Goal: Check status: Check status

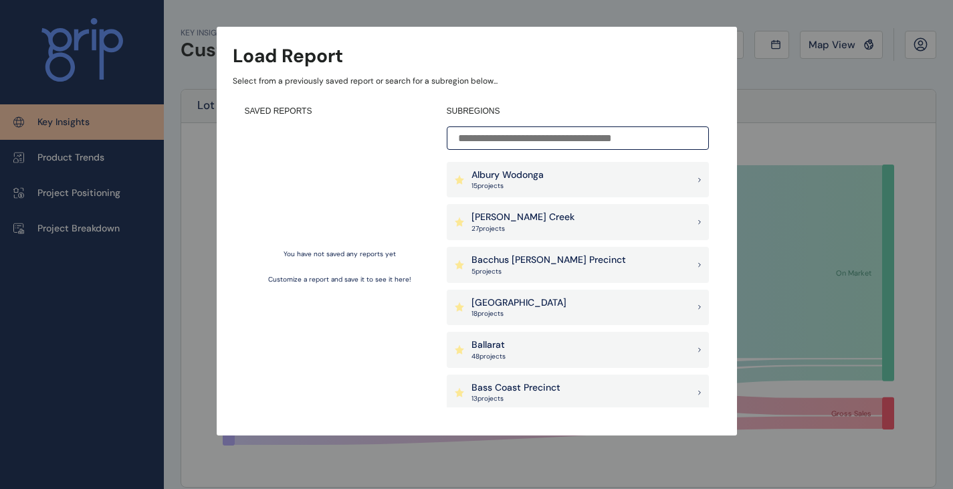
drag, startPoint x: 865, startPoint y: 96, endPoint x: 848, endPoint y: 54, distance: 45.3
click at [863, 94] on div "Load Report Select from a previously saved report or search for a subregion bel…" at bounding box center [476, 204] width 953 height 409
click at [840, 40] on div "Load Report Select from a previously saved report or search for a subregion bel…" at bounding box center [476, 204] width 953 height 409
click at [786, 138] on div "Load Report Select from a previously saved report or search for a subregion bel…" at bounding box center [476, 204] width 953 height 409
click at [563, 173] on div "Albury Wodonga 15 project s" at bounding box center [578, 180] width 262 height 36
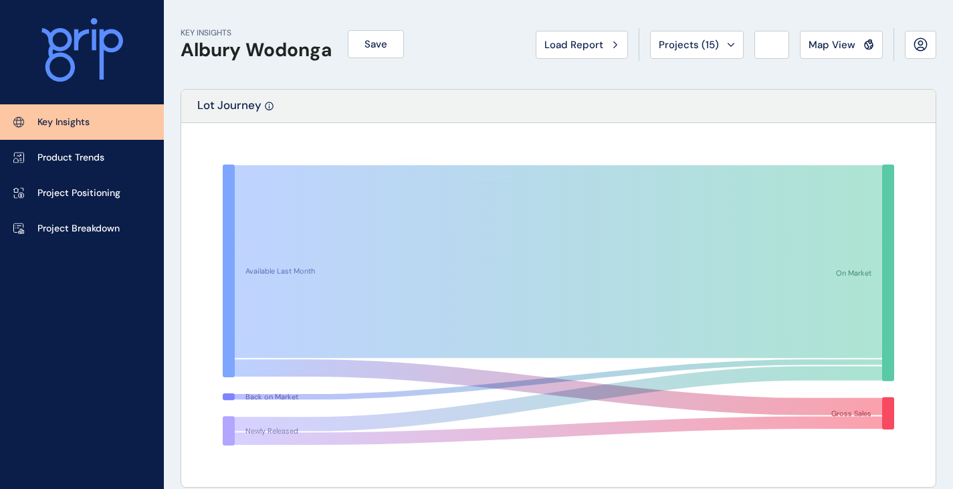
click at [851, 46] on span "Map View" at bounding box center [832, 44] width 47 height 13
